Goal: Task Accomplishment & Management: Manage account settings

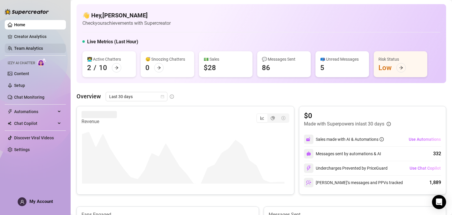
click at [38, 50] on link "Team Analytics" at bounding box center [28, 48] width 29 height 5
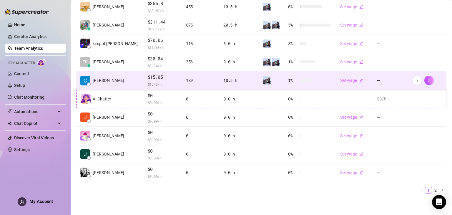
scroll to position [155, 0]
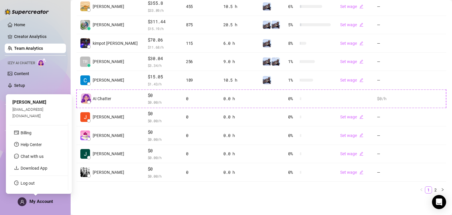
click at [44, 201] on span "My Account" at bounding box center [41, 201] width 24 height 5
click at [35, 185] on link "Log out" at bounding box center [28, 183] width 14 height 5
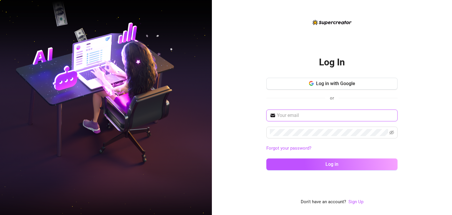
type input "[EMAIL_ADDRESS][DOMAIN_NAME]"
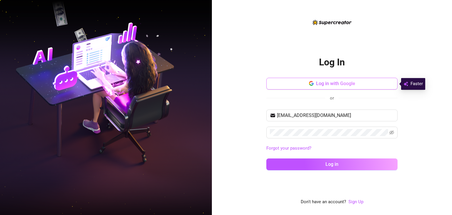
click at [316, 82] on span "Log in with Google" at bounding box center [335, 84] width 39 height 6
drag, startPoint x: 100, startPoint y: 43, endPoint x: 124, endPoint y: 52, distance: 25.6
click at [100, 43] on img at bounding box center [106, 108] width 212 height 266
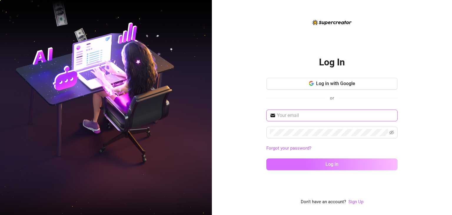
type input "[EMAIL_ADDRESS][DOMAIN_NAME]"
click at [315, 161] on button "Log in" at bounding box center [331, 164] width 131 height 12
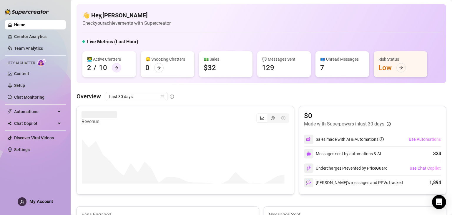
click at [120, 66] on div at bounding box center [116, 67] width 9 height 9
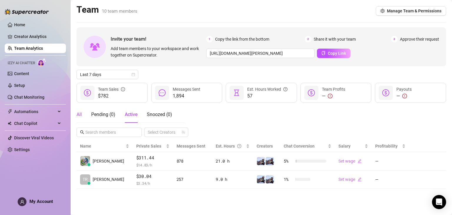
click at [80, 113] on div "All" at bounding box center [79, 114] width 5 height 7
